Goal: Information Seeking & Learning: Learn about a topic

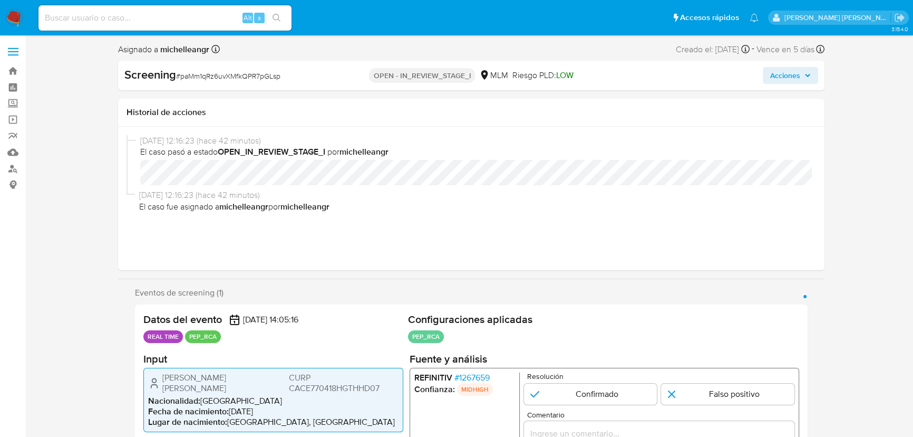
select select "10"
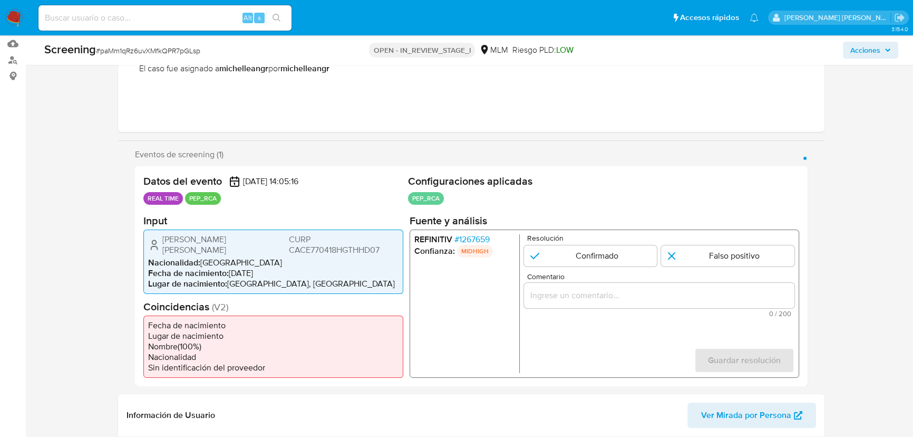
scroll to position [143, 0]
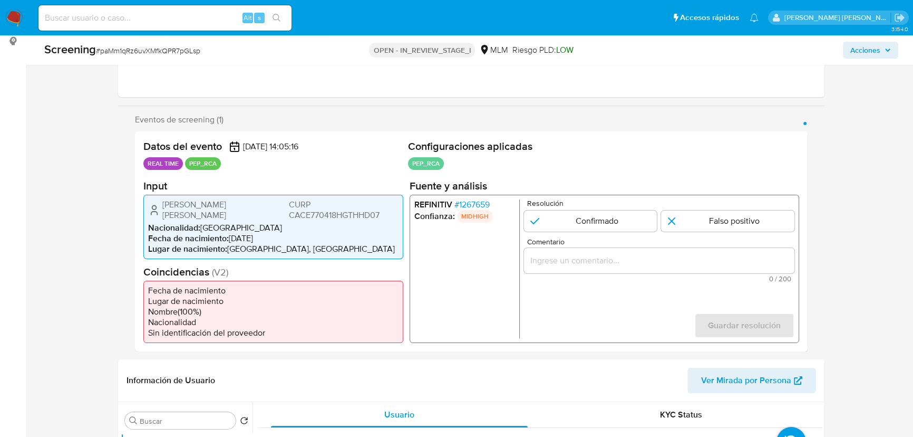
click at [140, 25] on div "Alt s" at bounding box center [164, 17] width 253 height 25
click at [144, 21] on input at bounding box center [164, 18] width 253 height 14
paste input "6vTWxmd6S1YUEiCKbPzNBt99"
type input "6vTWxmd6S1YUEiCKbPzNBt99"
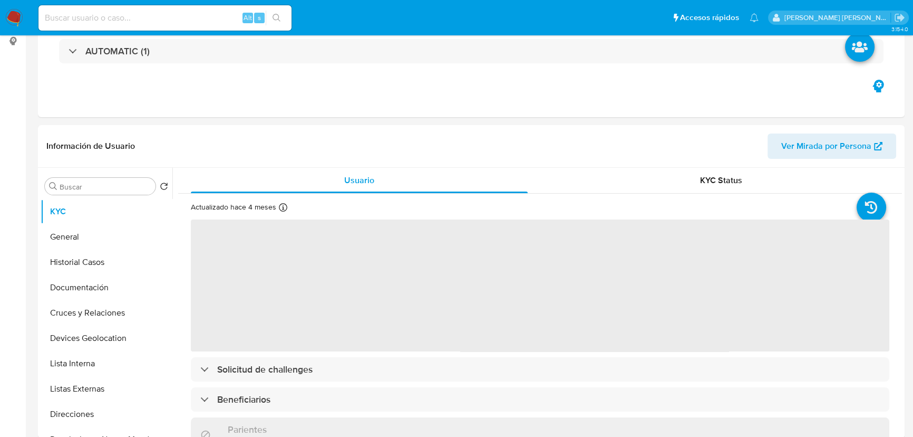
select select "10"
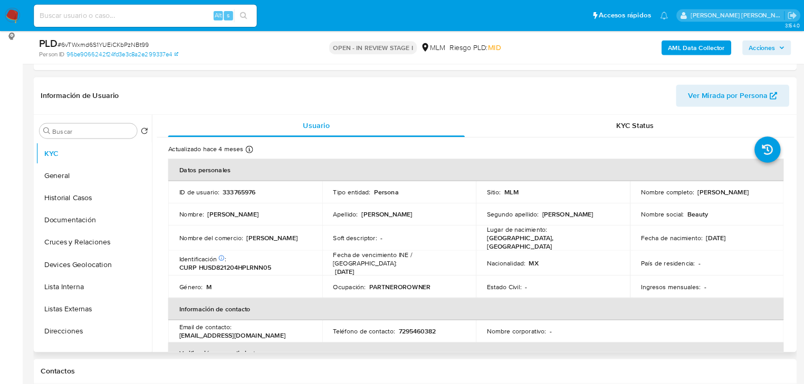
scroll to position [143, 0]
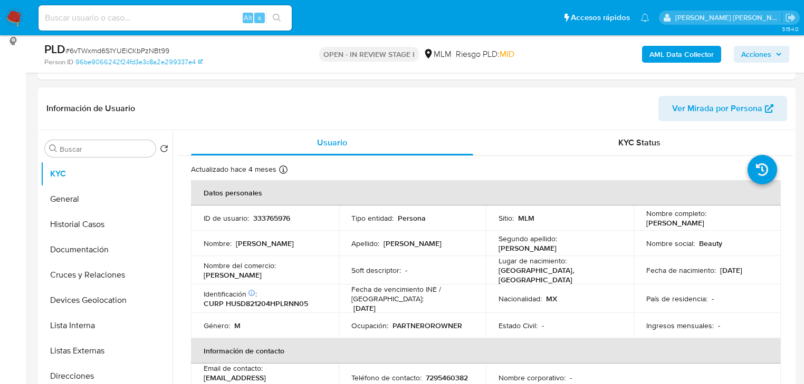
click at [699, 233] on td "Nombre social : Beauty" at bounding box center [707, 243] width 148 height 25
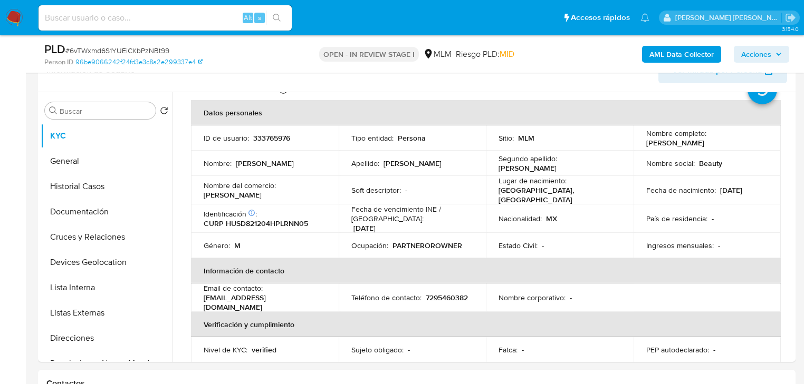
scroll to position [198, 0]
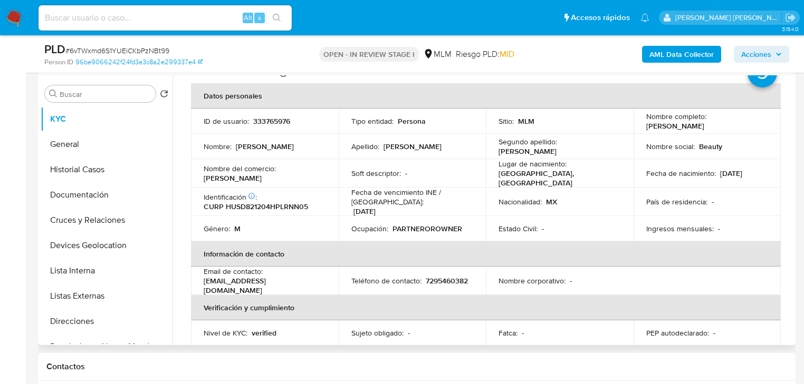
click at [736, 217] on td "Ingresos mensuales : -" at bounding box center [707, 228] width 148 height 25
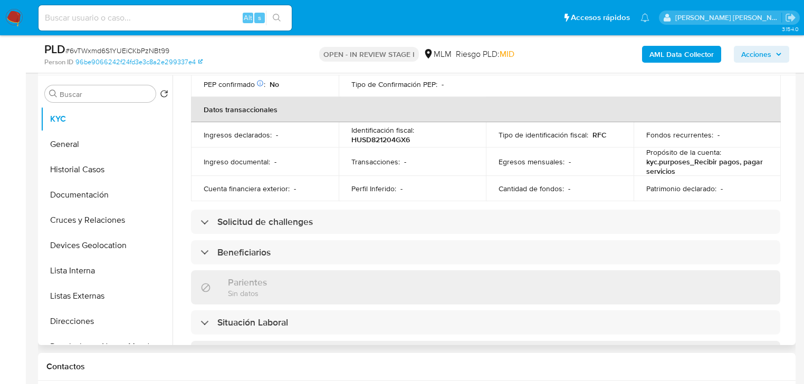
scroll to position [337, 0]
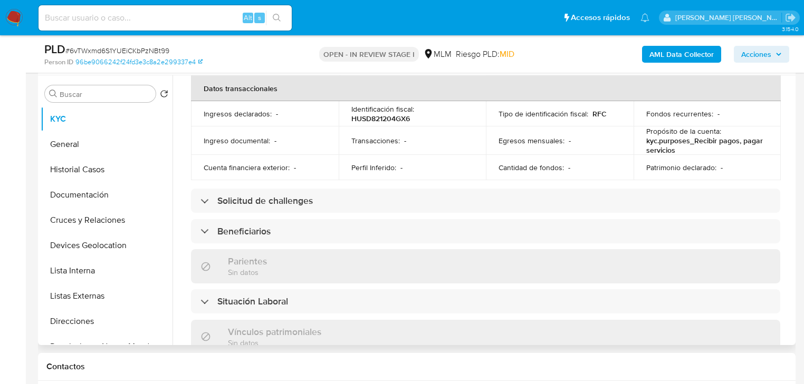
click at [287, 223] on div "Beneficiarios" at bounding box center [485, 231] width 589 height 24
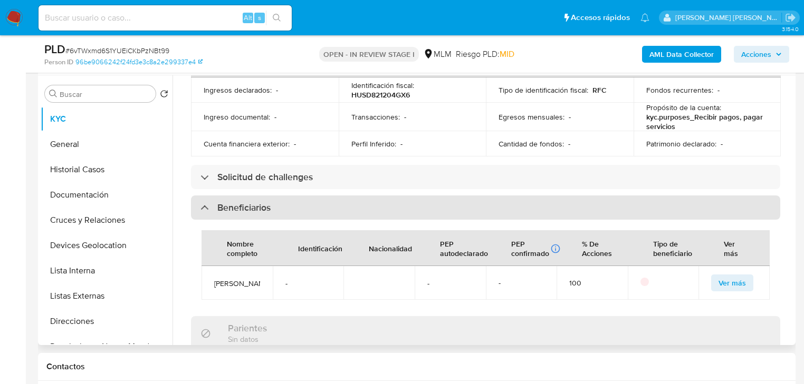
scroll to position [422, 0]
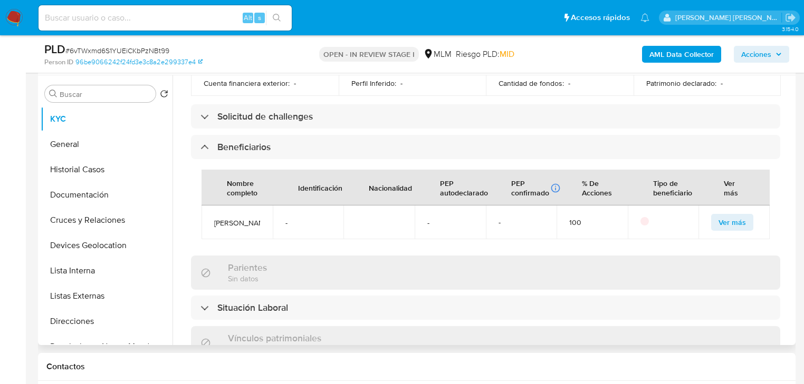
click at [722, 217] on span "Ver más" at bounding box center [731, 222] width 27 height 15
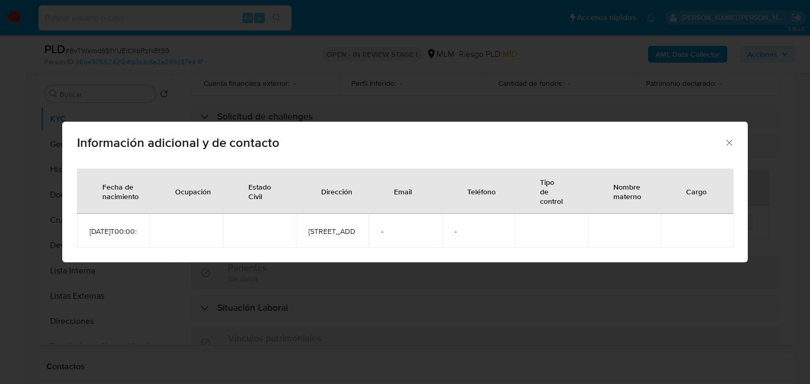
click at [729, 138] on icon "Cerrar" at bounding box center [729, 143] width 11 height 11
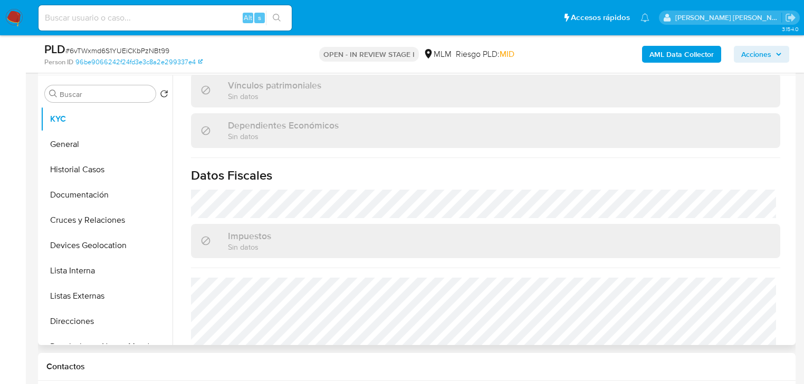
scroll to position [749, 0]
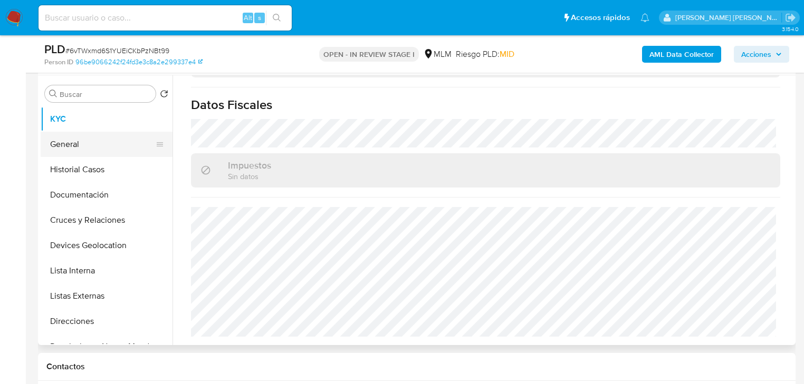
click at [88, 144] on button "General" at bounding box center [102, 144] width 123 height 25
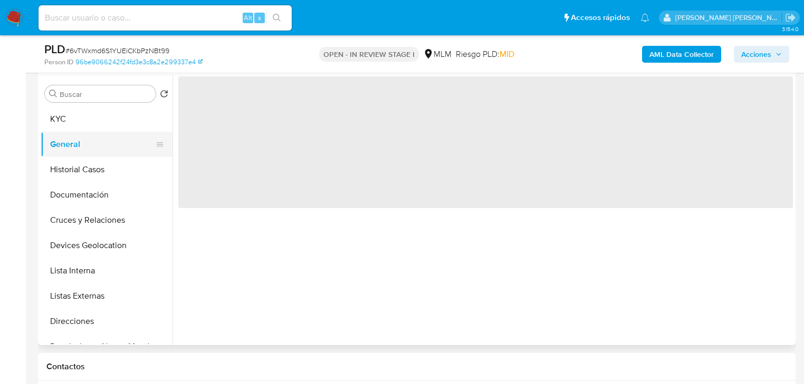
scroll to position [0, 0]
drag, startPoint x: 96, startPoint y: 127, endPoint x: 154, endPoint y: 126, distance: 58.0
click at [96, 127] on button "KYC" at bounding box center [102, 119] width 123 height 25
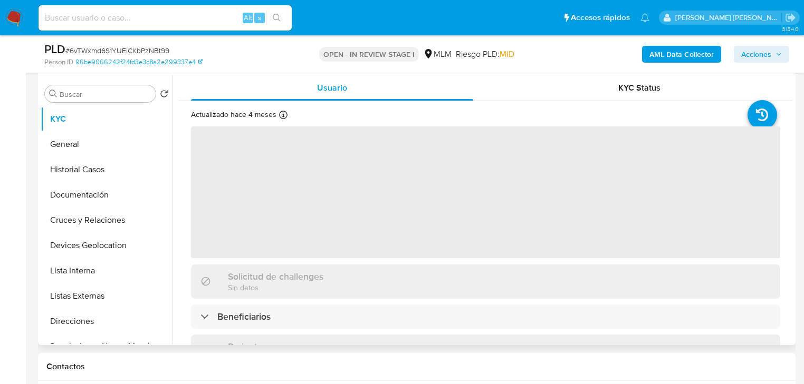
click at [714, 187] on span "‌" at bounding box center [485, 193] width 589 height 132
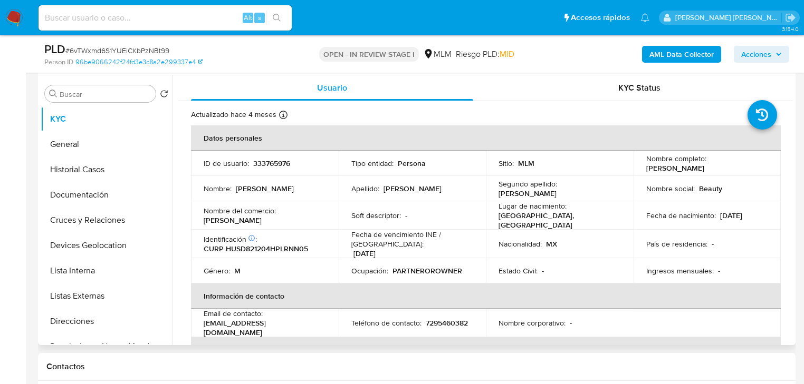
click at [707, 224] on td "Fecha de nacimiento : [DEMOGRAPHIC_DATA]" at bounding box center [707, 215] width 148 height 28
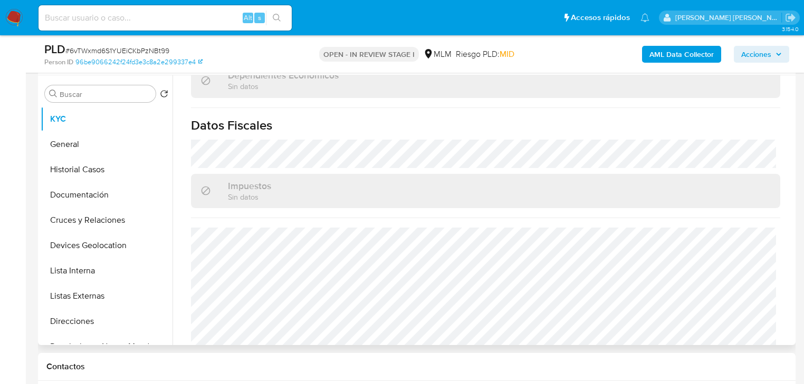
scroll to position [648, 0]
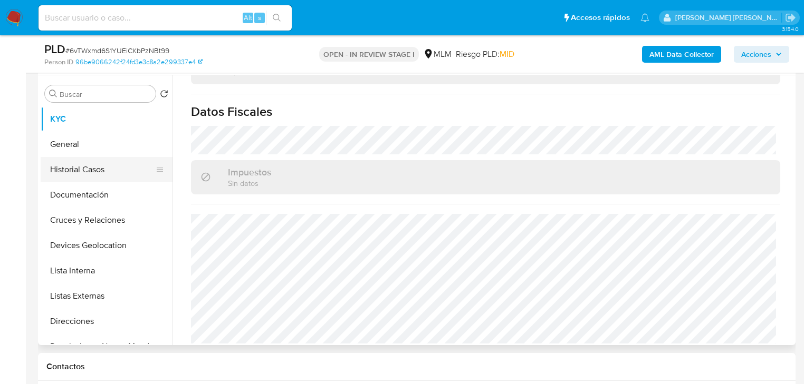
drag, startPoint x: 78, startPoint y: 150, endPoint x: 158, endPoint y: 167, distance: 81.8
click at [80, 150] on button "General" at bounding box center [107, 144] width 132 height 25
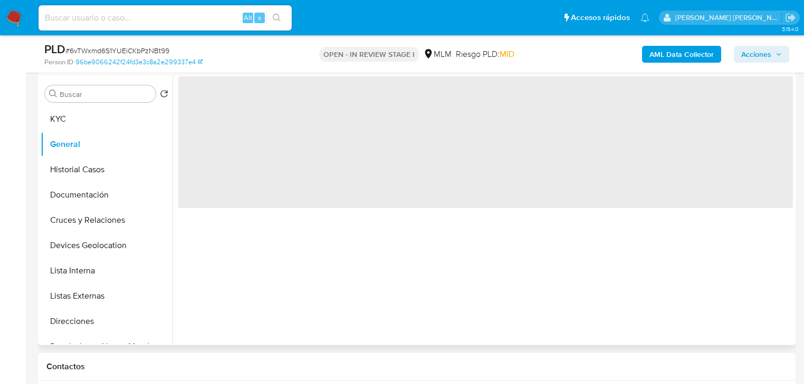
scroll to position [0, 0]
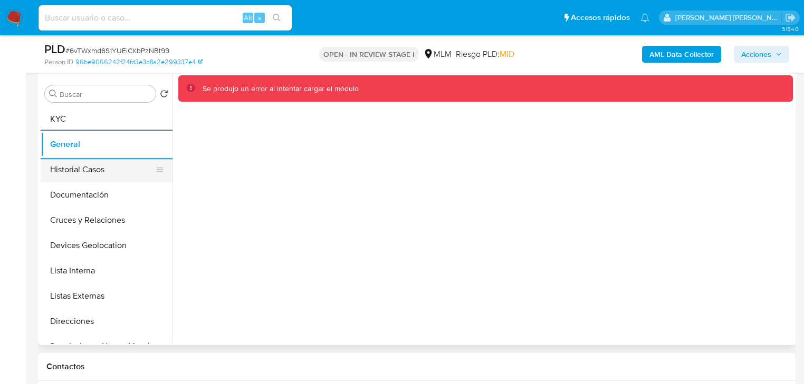
click at [181, 192] on div "Se produjo un error al intentar cargar el módulo" at bounding box center [482, 210] width 620 height 270
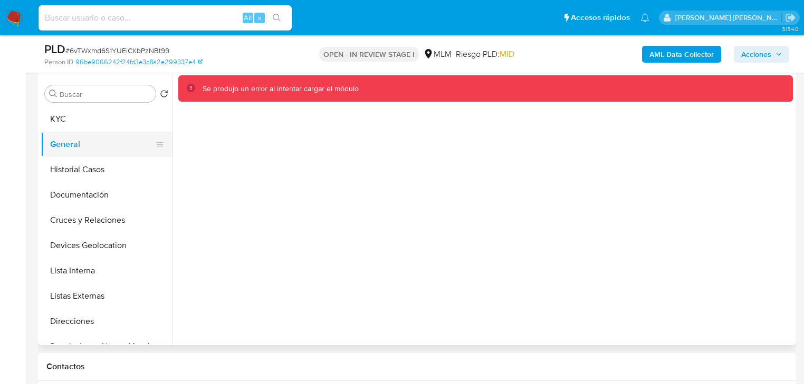
drag, startPoint x: 104, startPoint y: 171, endPoint x: 99, endPoint y: 150, distance: 22.3
click at [104, 171] on button "Historial Casos" at bounding box center [107, 169] width 132 height 25
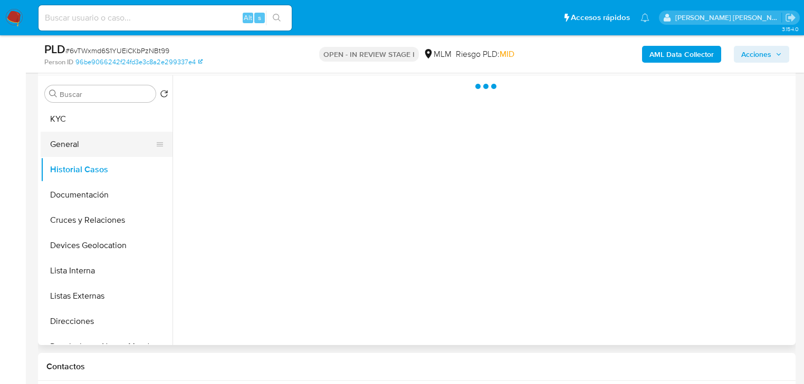
click at [95, 146] on button "General" at bounding box center [102, 144] width 123 height 25
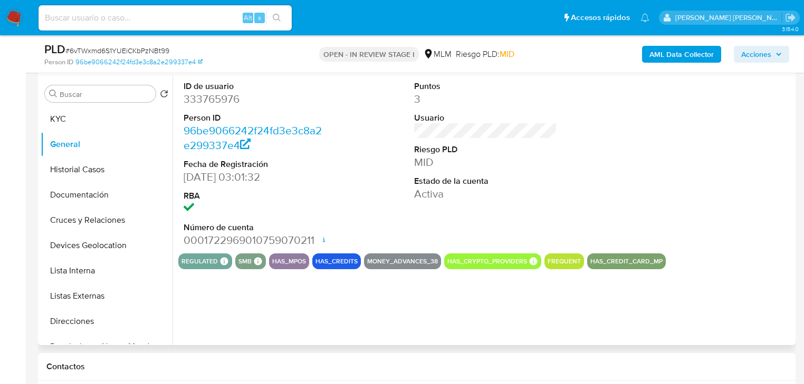
drag, startPoint x: 778, startPoint y: 235, endPoint x: 738, endPoint y: 228, distance: 40.7
click at [772, 230] on div at bounding box center [715, 164] width 153 height 178
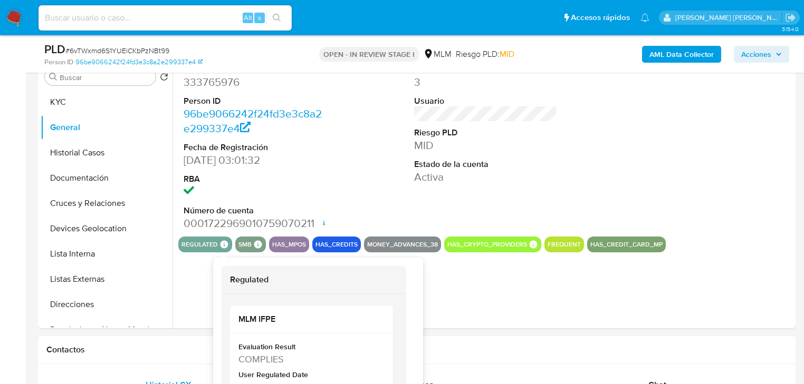
scroll to position [240, 0]
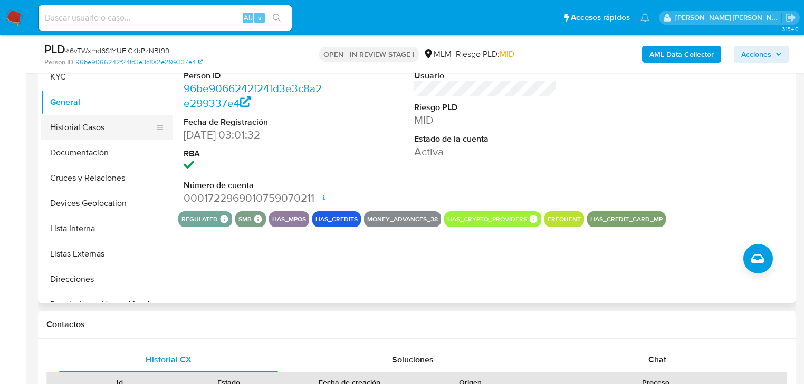
click at [81, 133] on button "Historial Casos" at bounding box center [102, 127] width 123 height 25
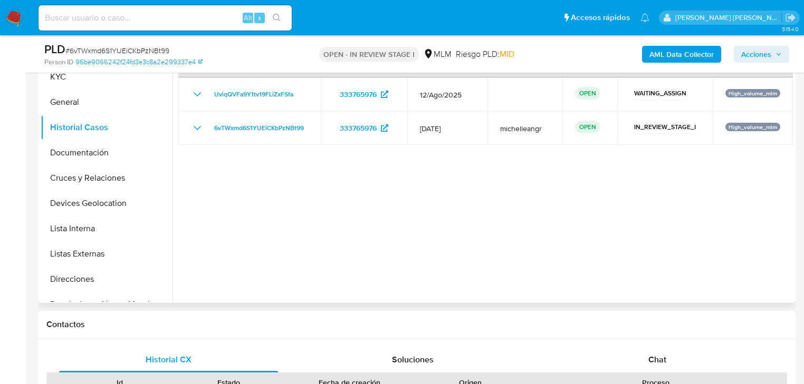
click at [770, 214] on div at bounding box center [482, 168] width 620 height 270
drag, startPoint x: 89, startPoint y: 152, endPoint x: 245, endPoint y: 189, distance: 160.0
click at [90, 152] on button "Documentación" at bounding box center [107, 152] width 132 height 25
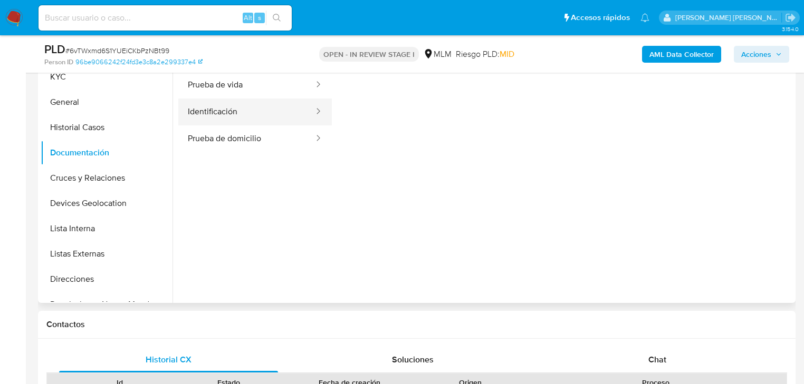
drag, startPoint x: 243, startPoint y: 84, endPoint x: 302, endPoint y: 102, distance: 62.2
click at [244, 84] on button "Prueba de vida" at bounding box center [246, 85] width 137 height 27
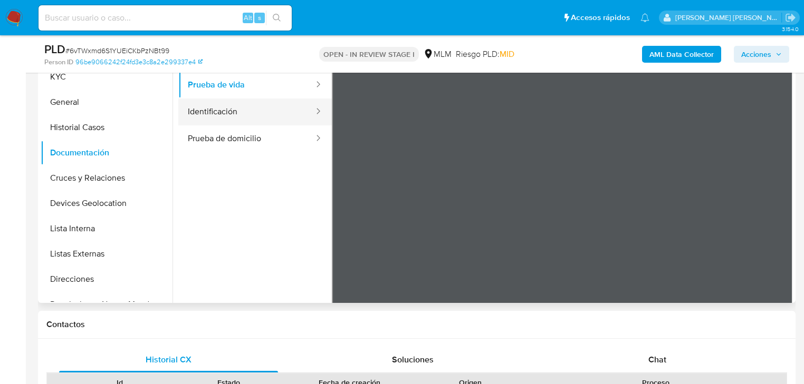
click at [282, 117] on button "Identificación" at bounding box center [246, 112] width 137 height 27
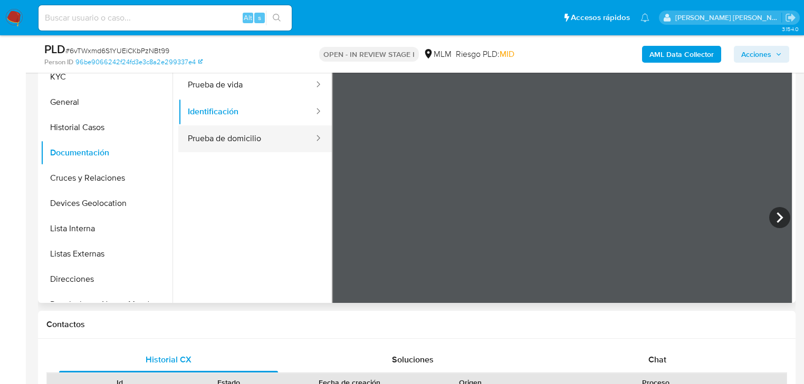
click at [257, 130] on button "Prueba de domicilio" at bounding box center [246, 138] width 137 height 27
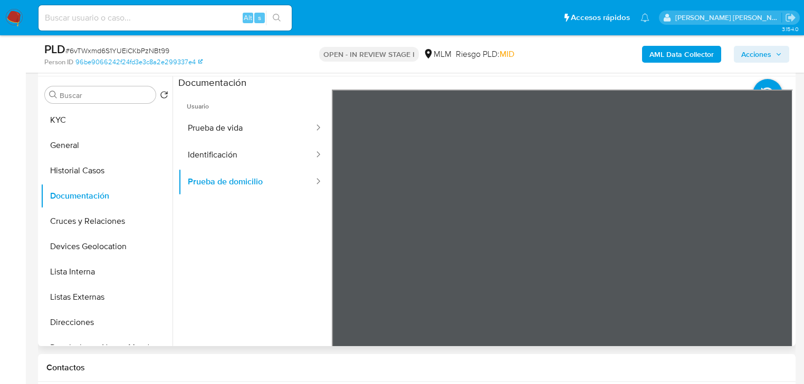
scroll to position [156, 0]
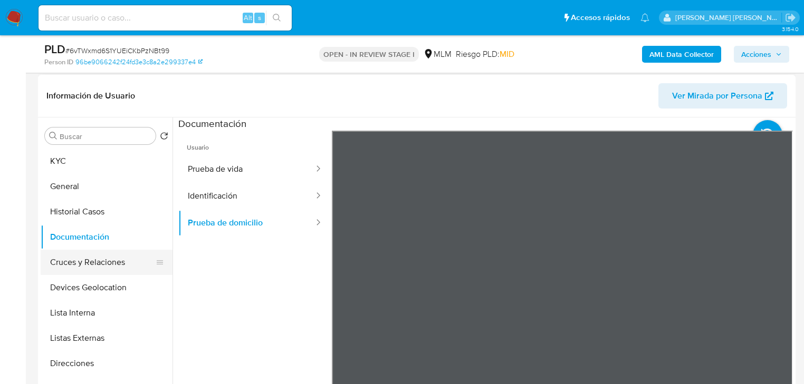
drag, startPoint x: 94, startPoint y: 267, endPoint x: 100, endPoint y: 276, distance: 10.2
click at [95, 267] on button "Cruces y Relaciones" at bounding box center [107, 262] width 132 height 25
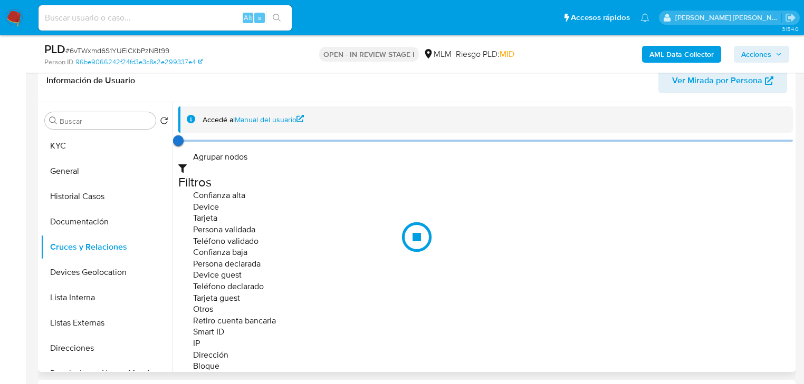
scroll to position [198, 0]
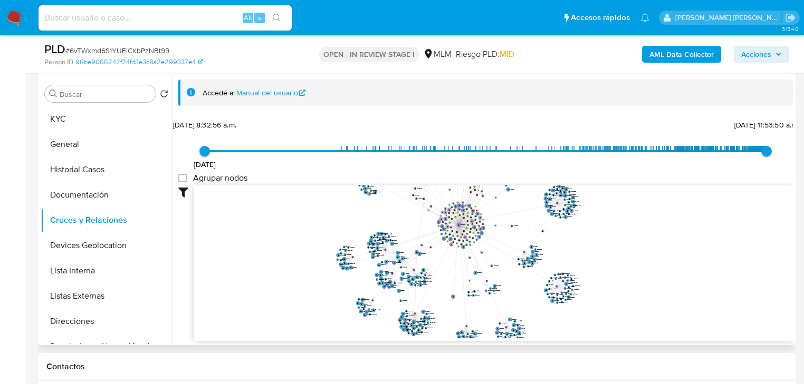
drag, startPoint x: 456, startPoint y: 253, endPoint x: 481, endPoint y: 249, distance: 25.5
click at [453, 297] on circle at bounding box center [453, 297] width 4 height 4
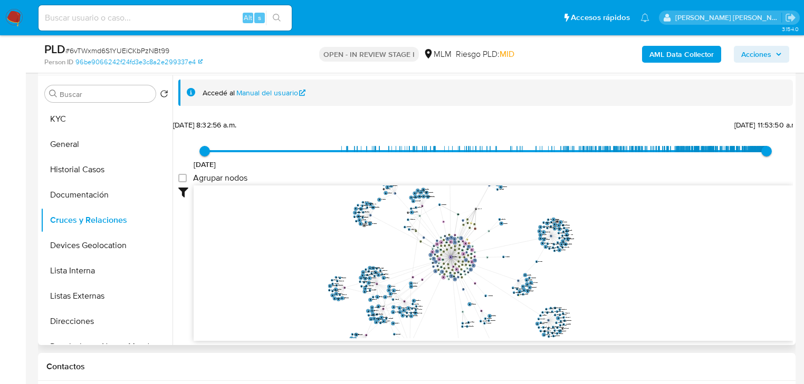
drag, startPoint x: 478, startPoint y: 279, endPoint x: 477, endPoint y: 304, distance: 24.3
click at [477, 304] on icon "user-333765976  333765976 phone-9c8389d032eacd637244ac470b0649b6  phone-6376d…" at bounding box center [493, 262] width 599 height 153
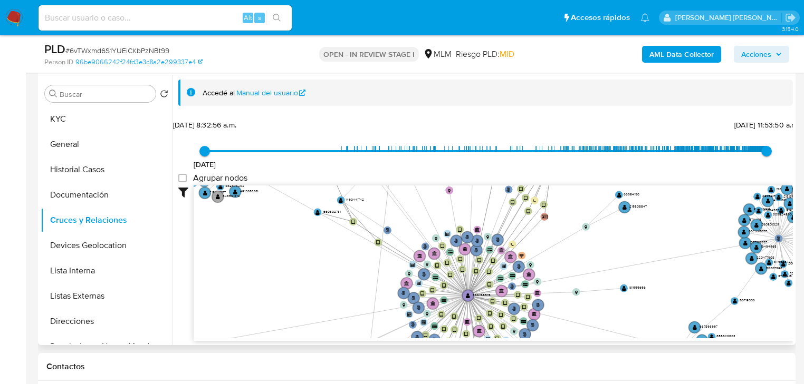
drag, startPoint x: 388, startPoint y: 241, endPoint x: 362, endPoint y: 224, distance: 30.9
click at [449, 205] on icon "user-333765976  333765976 phone-9c8389d032eacd637244ac470b0649b6  phone-6376d…" at bounding box center [493, 262] width 599 height 153
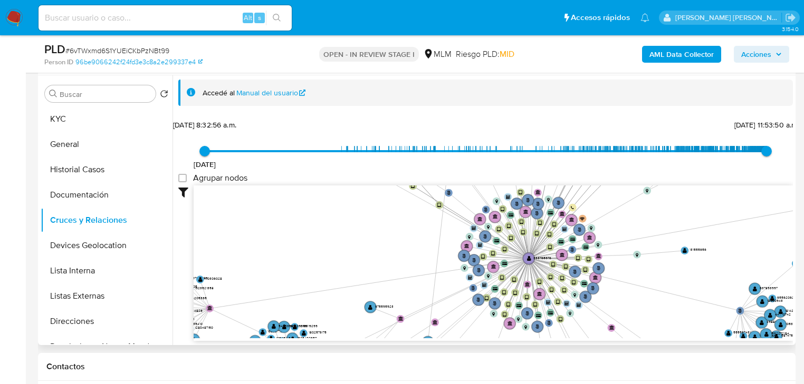
click at [86, 245] on button "Devices Geolocation" at bounding box center [107, 245] width 132 height 25
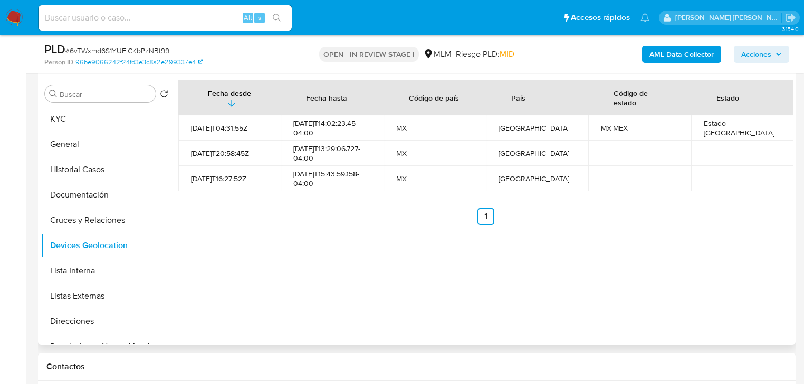
drag, startPoint x: 66, startPoint y: 294, endPoint x: 262, endPoint y: 284, distance: 195.9
click at [66, 294] on button "Listas Externas" at bounding box center [107, 296] width 132 height 25
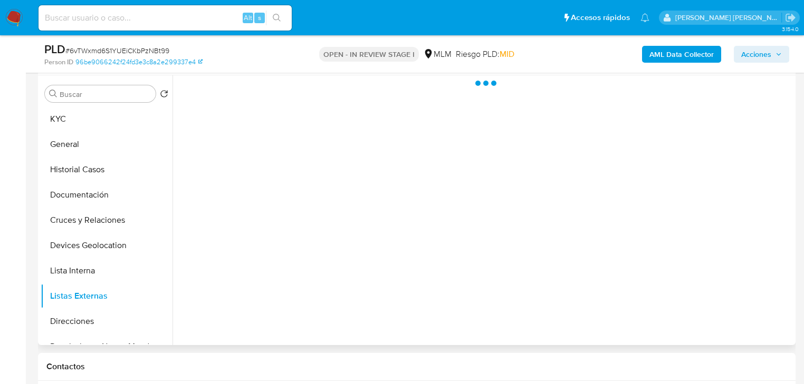
click at [344, 275] on div at bounding box center [482, 210] width 620 height 270
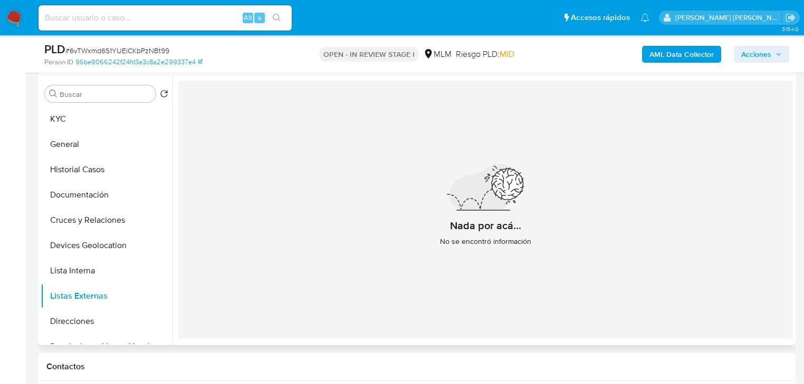
click at [38, 223] on div "Buscar Volver al orden por defecto KYC General Historial Casos Documentación Cr…" at bounding box center [416, 210] width 757 height 270
drag, startPoint x: 93, startPoint y: 170, endPoint x: 86, endPoint y: 170, distance: 6.3
click at [91, 170] on button "Historial Casos" at bounding box center [102, 169] width 123 height 25
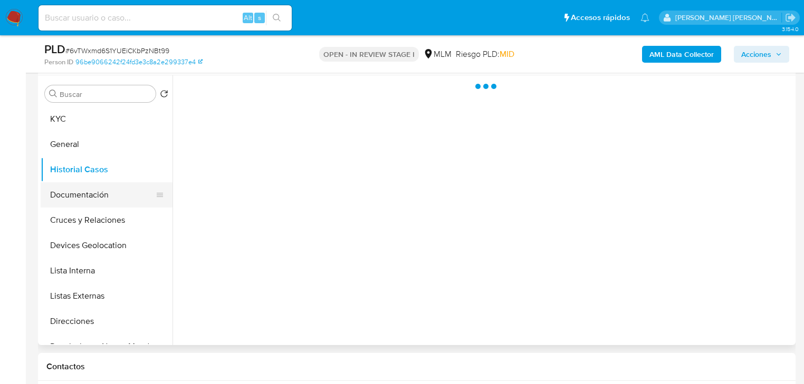
click at [81, 187] on button "Documentación" at bounding box center [102, 194] width 123 height 25
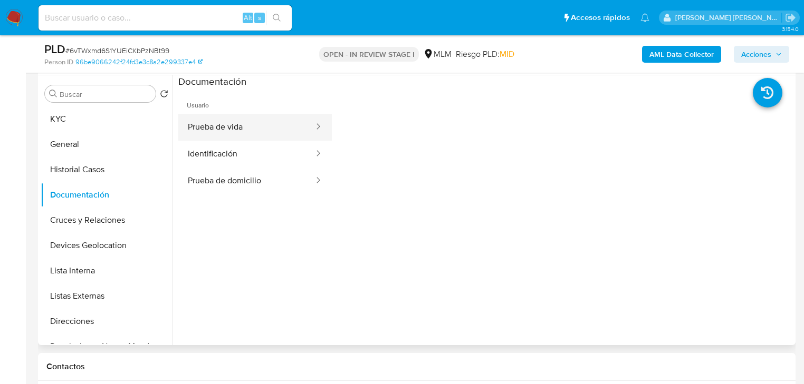
click at [215, 124] on button "Prueba de vida" at bounding box center [246, 127] width 137 height 27
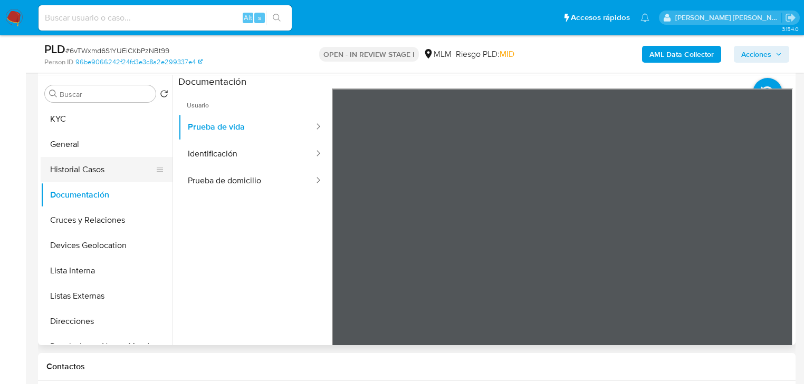
drag, startPoint x: 89, startPoint y: 221, endPoint x: 90, endPoint y: 156, distance: 65.4
click at [89, 221] on button "Cruces y Relaciones" at bounding box center [107, 220] width 132 height 25
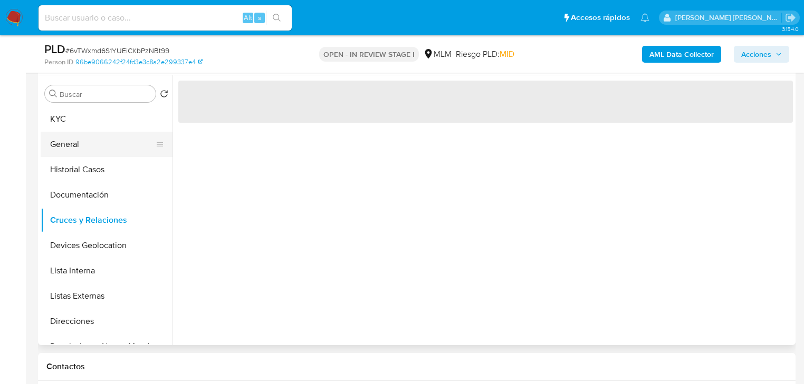
click at [83, 132] on button "General" at bounding box center [102, 144] width 123 height 25
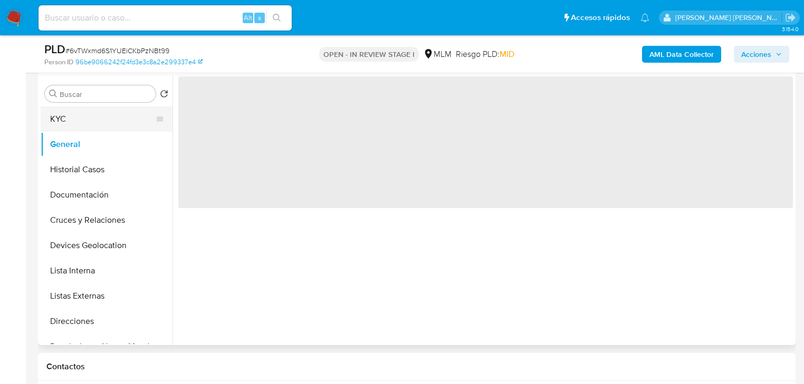
click at [72, 113] on button "KYC" at bounding box center [102, 119] width 123 height 25
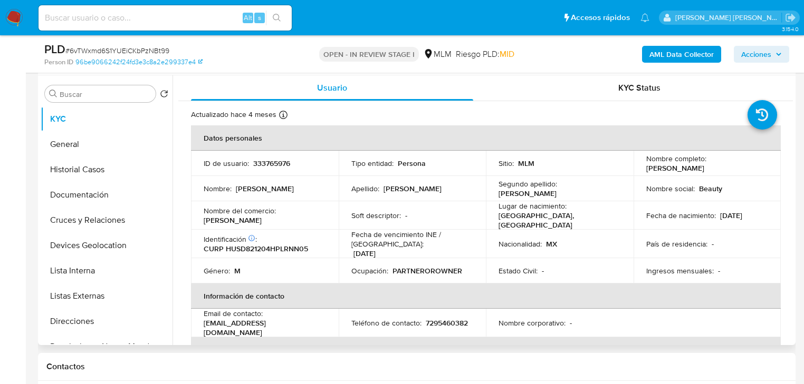
click at [298, 244] on p "CURP HUSD821204HPLRNN05" at bounding box center [256, 248] width 104 height 9
copy p "[PERSON_NAME]"
drag, startPoint x: 221, startPoint y: 218, endPoint x: 204, endPoint y: 217, distance: 17.4
click at [204, 217] on div "Nombre del comercio : [PERSON_NAME]" at bounding box center [265, 215] width 122 height 19
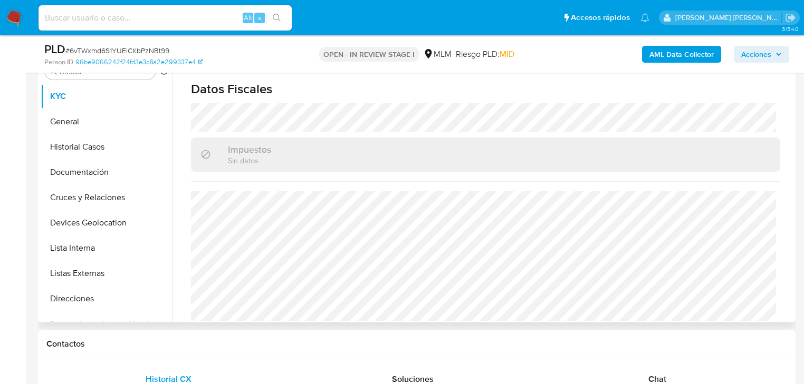
scroll to position [240, 0]
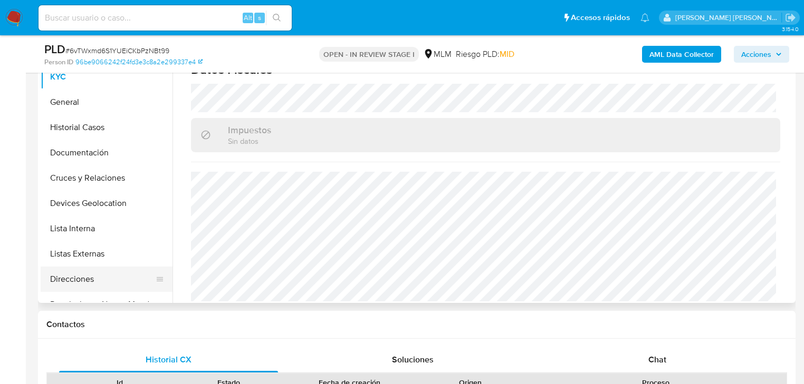
click at [76, 284] on button "Direcciones" at bounding box center [102, 279] width 123 height 25
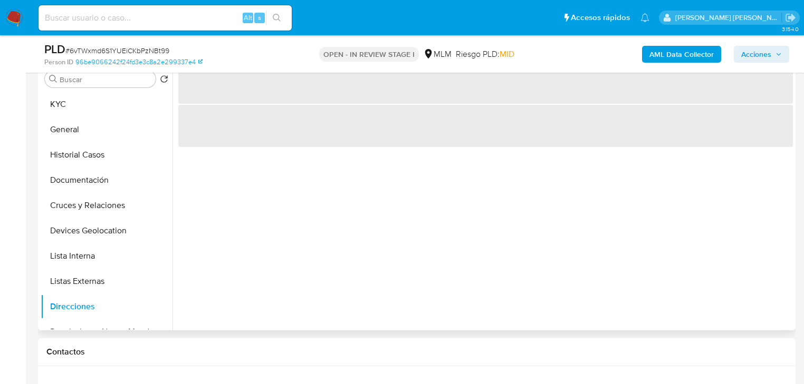
scroll to position [198, 0]
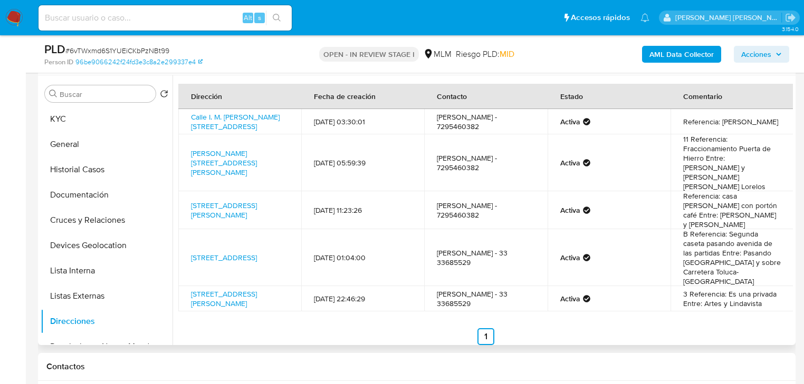
click at [234, 331] on ul "Anterior 1 Siguiente" at bounding box center [485, 336] width 614 height 17
click at [51, 117] on button "KYC" at bounding box center [102, 119] width 123 height 25
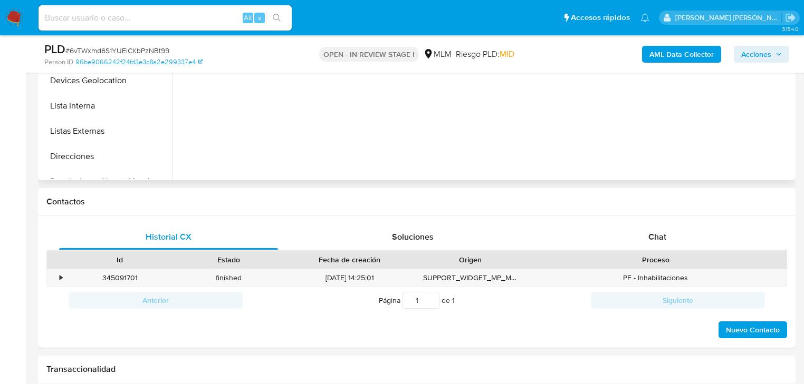
scroll to position [367, 0]
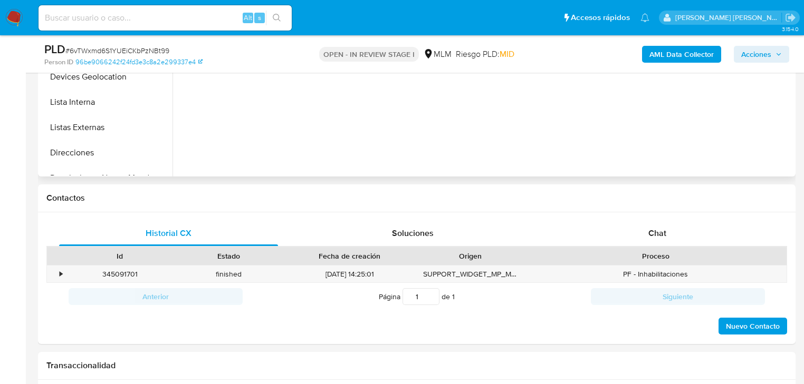
click at [293, 152] on div at bounding box center [485, 39] width 614 height 265
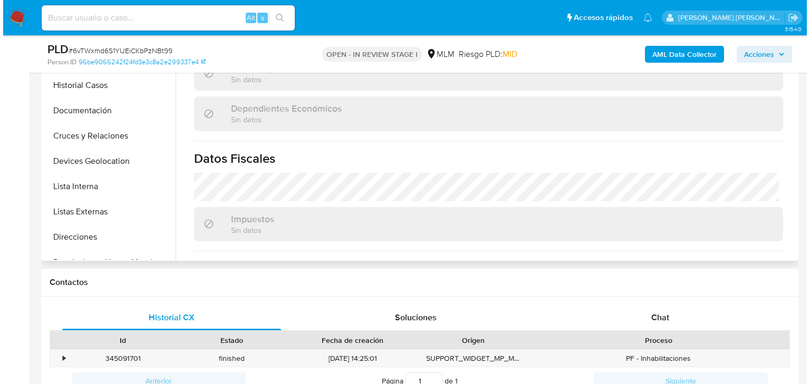
scroll to position [437, 0]
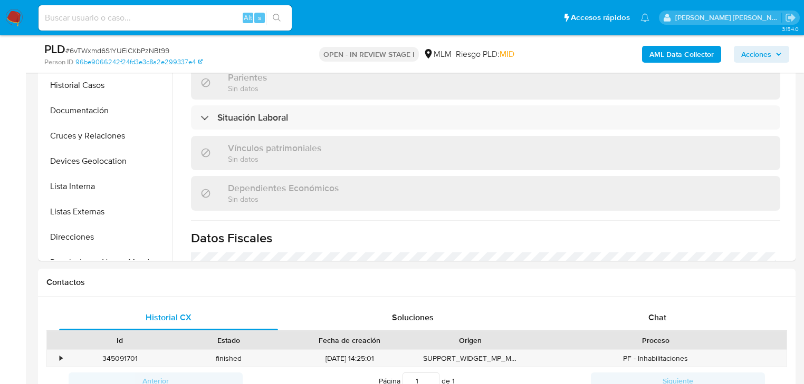
click at [692, 49] on b "AML Data Collector" at bounding box center [681, 54] width 64 height 17
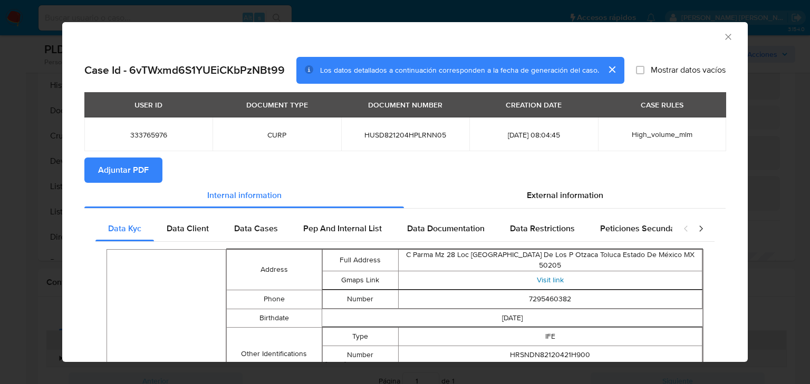
click at [542, 280] on link "Visit link" at bounding box center [550, 280] width 27 height 11
drag, startPoint x: 622, startPoint y: 186, endPoint x: 450, endPoint y: 139, distance: 178.2
click at [622, 186] on div "External information" at bounding box center [565, 195] width 322 height 25
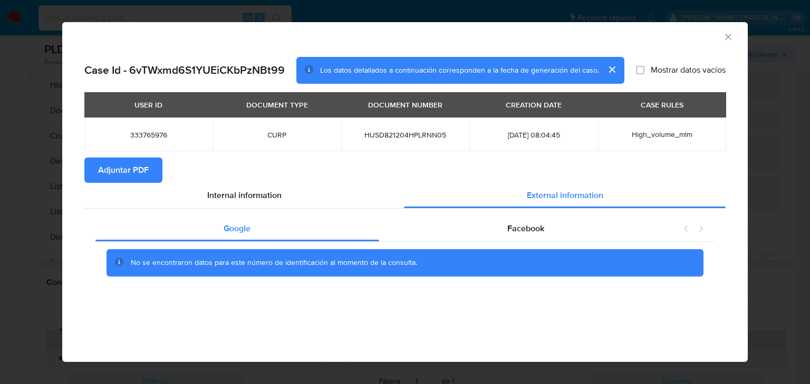
click at [128, 165] on span "Adjuntar PDF" at bounding box center [123, 170] width 51 height 23
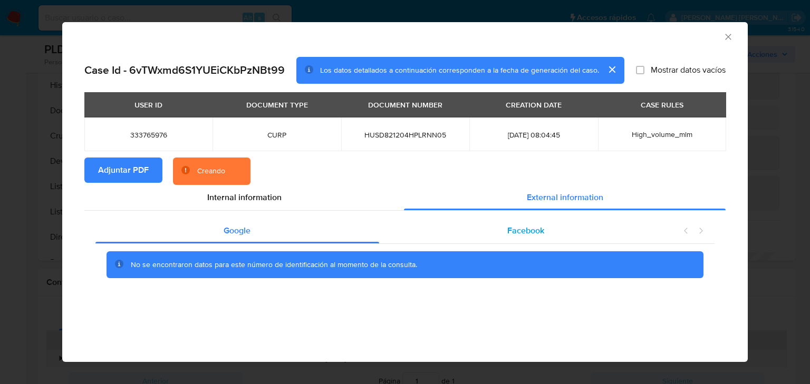
click at [535, 231] on span "Facebook" at bounding box center [525, 231] width 37 height 12
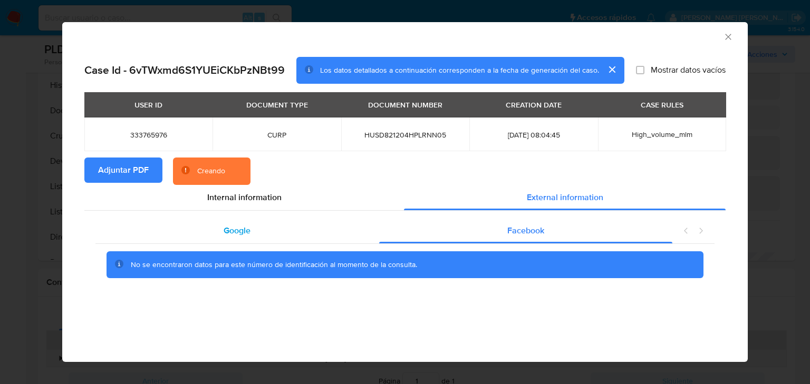
click at [234, 230] on span "Google" at bounding box center [237, 231] width 27 height 12
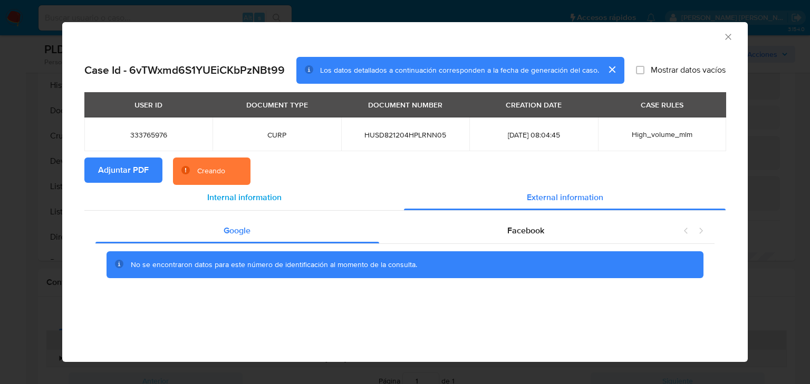
click at [237, 202] on span "Internal information" at bounding box center [244, 197] width 74 height 12
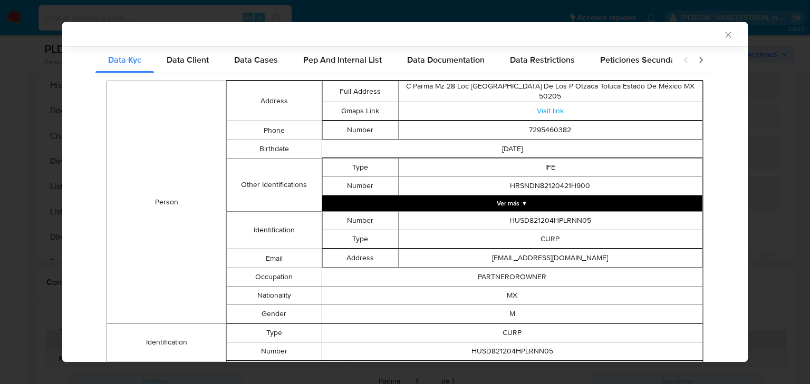
scroll to position [82, 0]
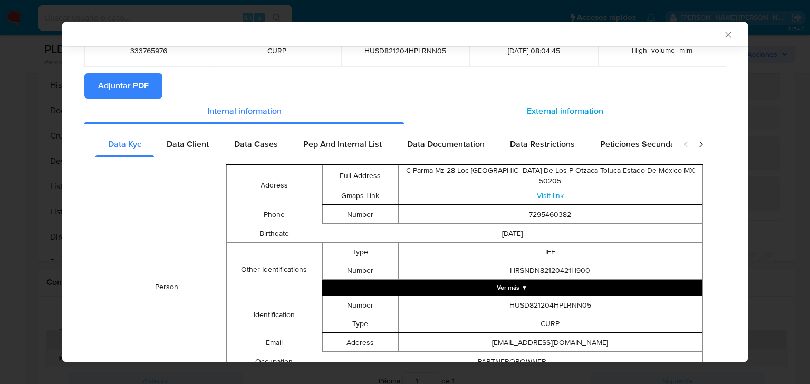
click at [565, 120] on div "External information" at bounding box center [565, 111] width 322 height 25
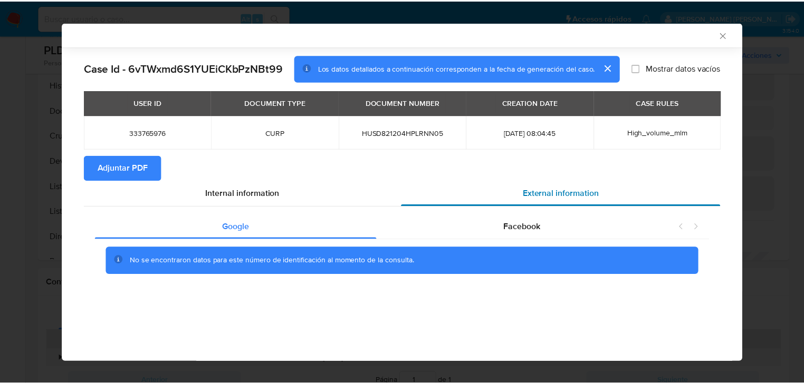
scroll to position [0, 0]
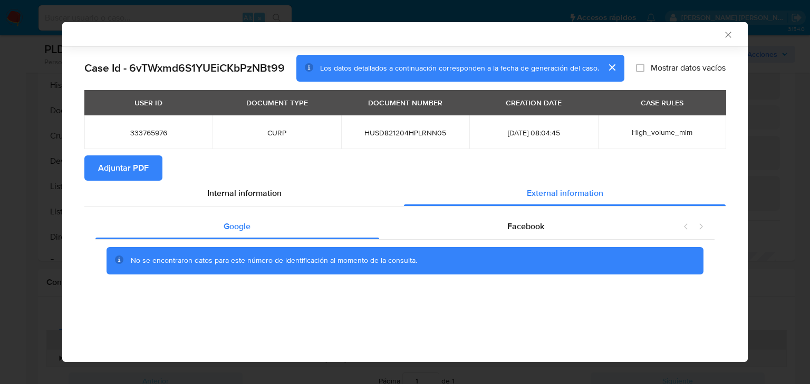
click at [726, 37] on icon "Cerrar ventana" at bounding box center [728, 35] width 11 height 11
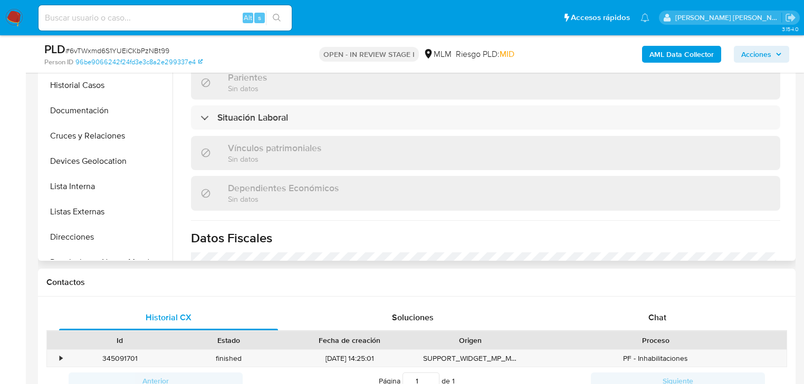
click at [294, 218] on div "Actualizado hace 4 meses Creado: [DATE] 09:10:35 Actualizado: [DATE] 01:12:58 D…" at bounding box center [485, 29] width 614 height 899
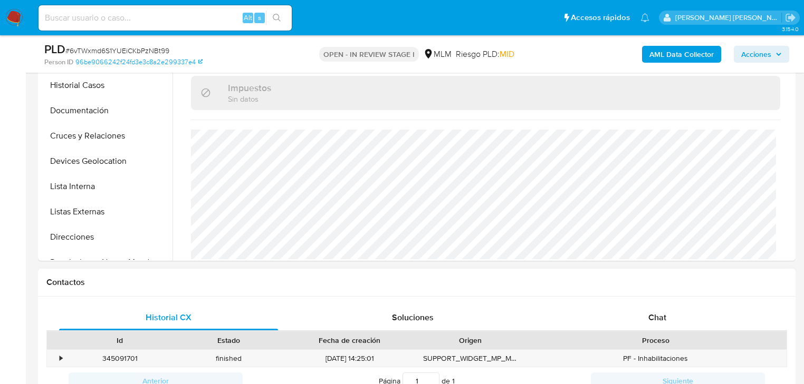
scroll to position [606, 0]
